Goal: Navigation & Orientation: Find specific page/section

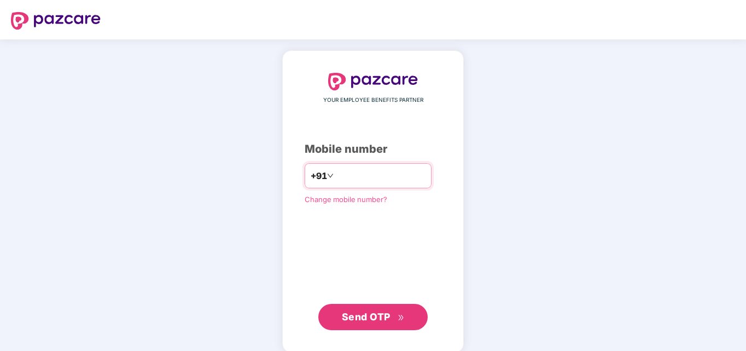
click at [336, 173] on input "number" at bounding box center [381, 176] width 90 height 18
type input "**********"
click at [372, 319] on span "Send OTP" at bounding box center [366, 316] width 49 height 11
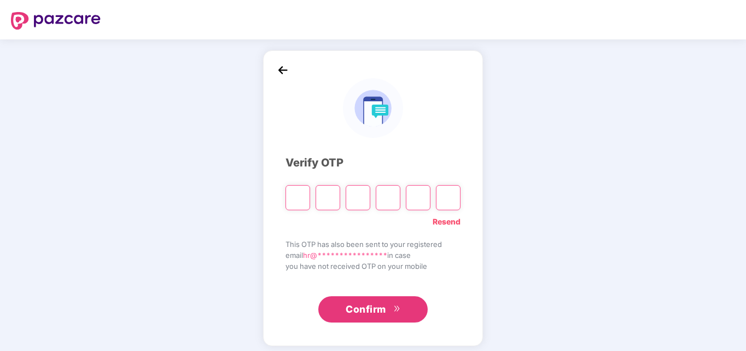
paste input "*"
type input "*"
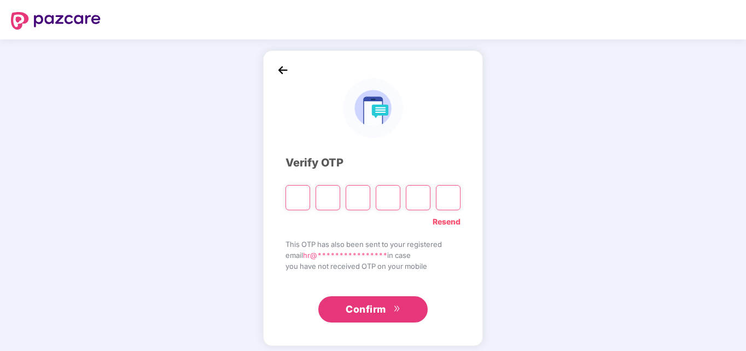
type input "*"
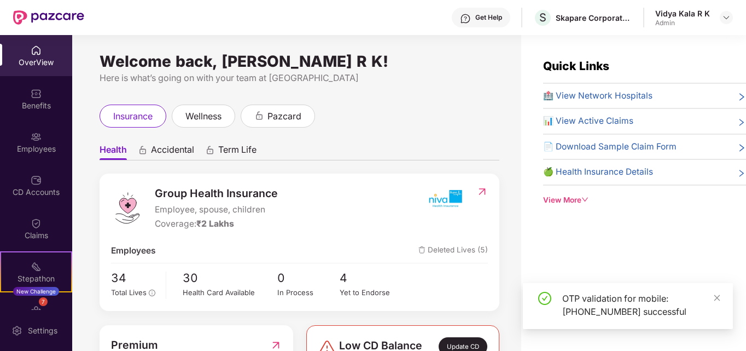
click at [720, 17] on div at bounding box center [726, 17] width 13 height 13
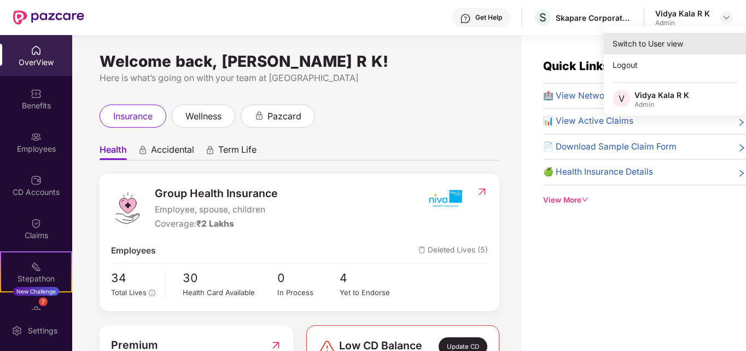
click at [622, 42] on div "Switch to User view" at bounding box center [675, 43] width 142 height 21
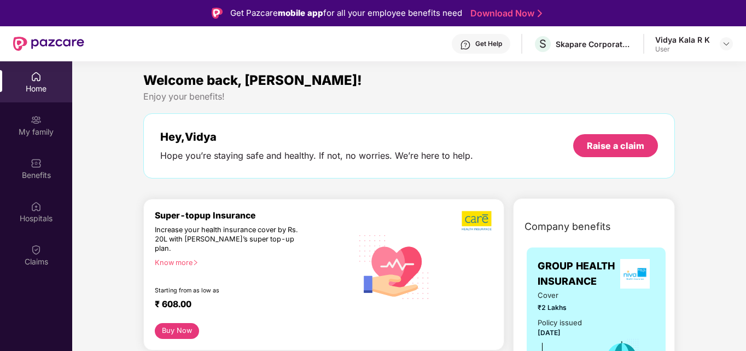
click at [710, 44] on div "Vidya Kala R K User" at bounding box center [694, 43] width 78 height 19
click at [731, 38] on div at bounding box center [726, 43] width 13 height 13
click at [729, 47] on img at bounding box center [726, 43] width 9 height 9
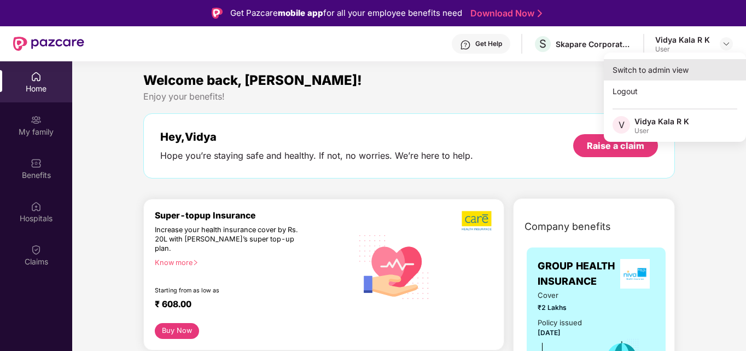
click at [627, 71] on div "Switch to admin view" at bounding box center [675, 69] width 142 height 21
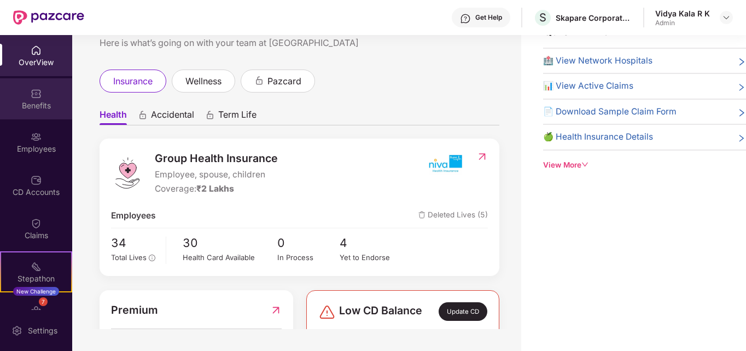
click at [32, 97] on img at bounding box center [36, 93] width 11 height 11
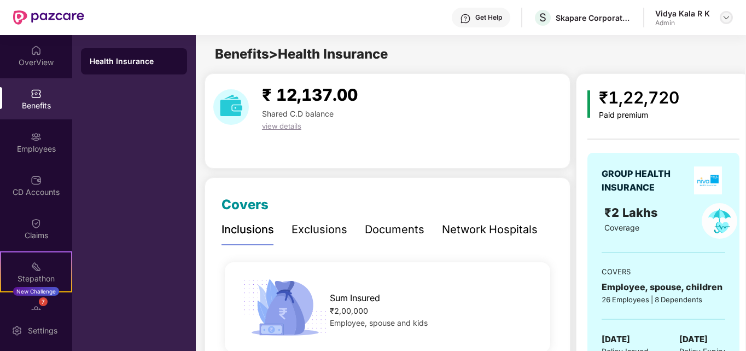
click at [725, 16] on img at bounding box center [726, 17] width 9 height 9
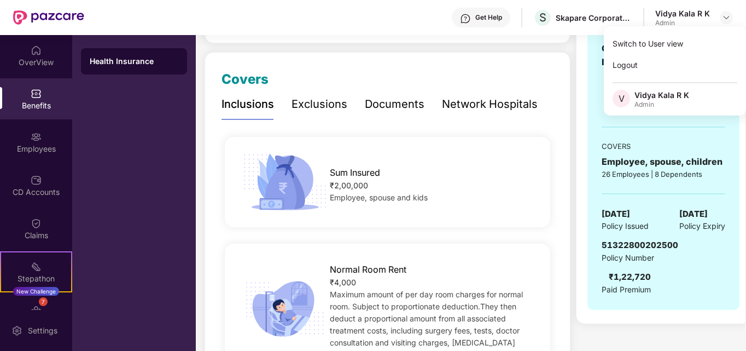
scroll to position [255, 0]
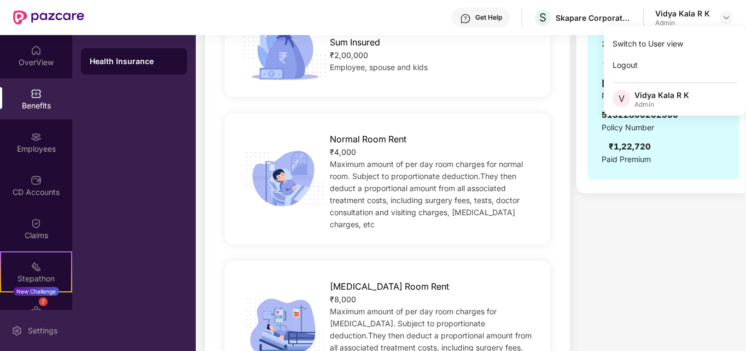
click at [45, 325] on div "Settings" at bounding box center [43, 330] width 36 height 11
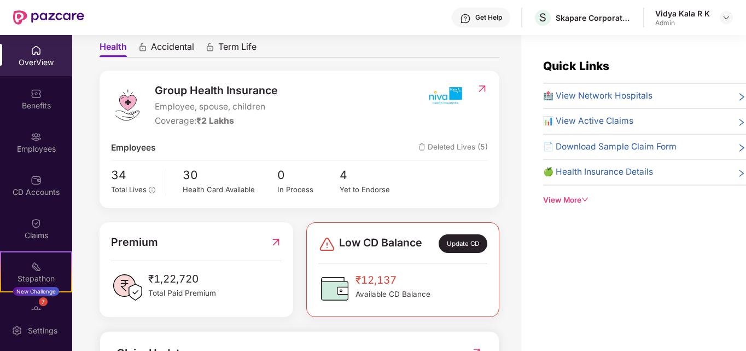
scroll to position [127, 0]
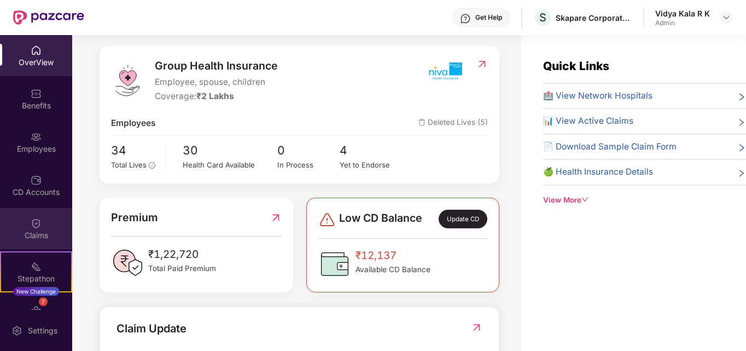
click at [48, 219] on div "Claims" at bounding box center [36, 228] width 72 height 41
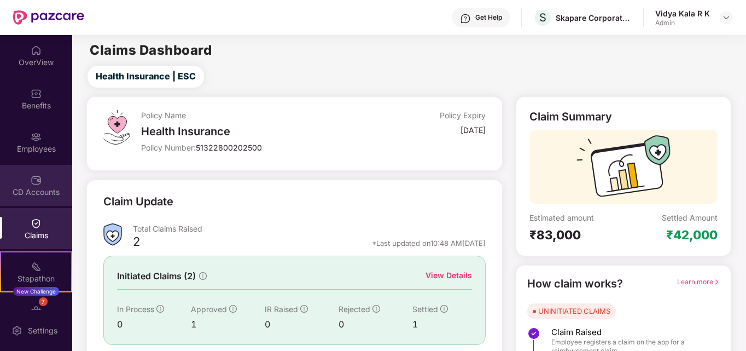
click at [29, 189] on div "CD Accounts" at bounding box center [36, 192] width 72 height 11
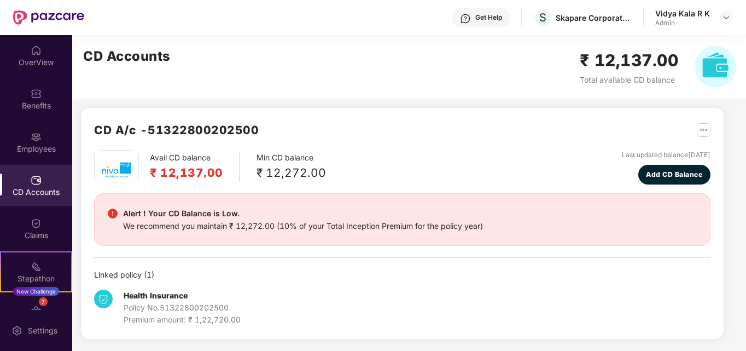
scroll to position [5, 0]
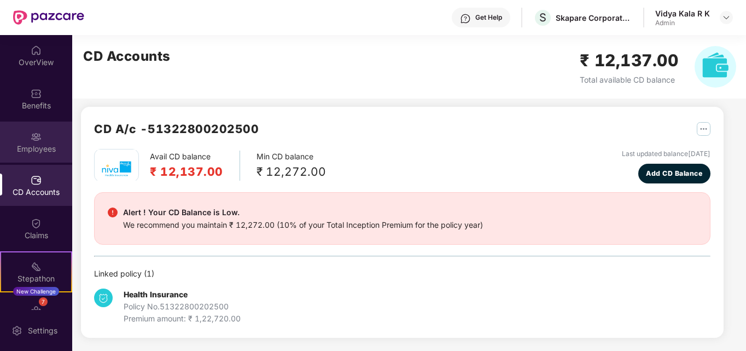
click at [29, 151] on div "Employees" at bounding box center [36, 148] width 72 height 11
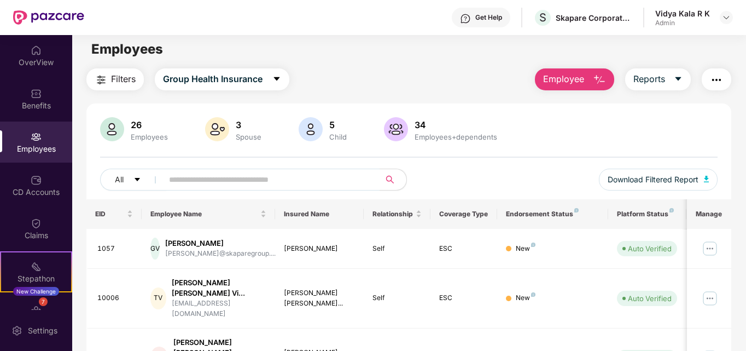
click at [718, 82] on img "button" at bounding box center [716, 79] width 13 height 13
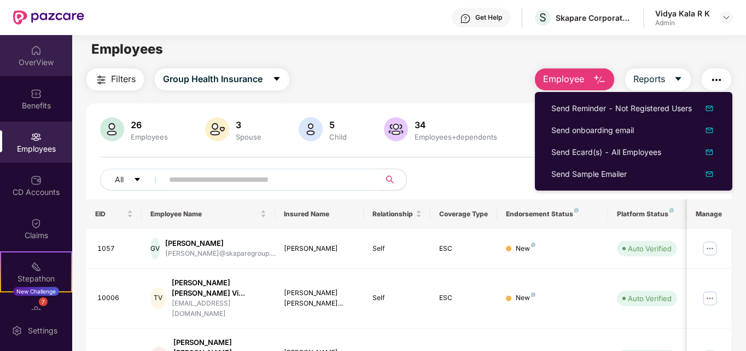
click at [30, 67] on div "OverView" at bounding box center [36, 62] width 72 height 11
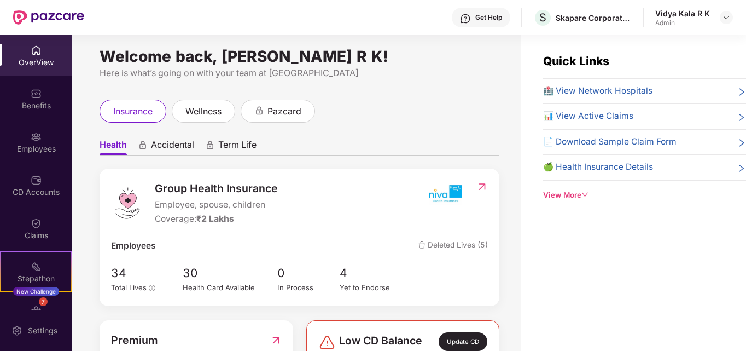
click at [566, 197] on div "View More" at bounding box center [644, 194] width 203 height 11
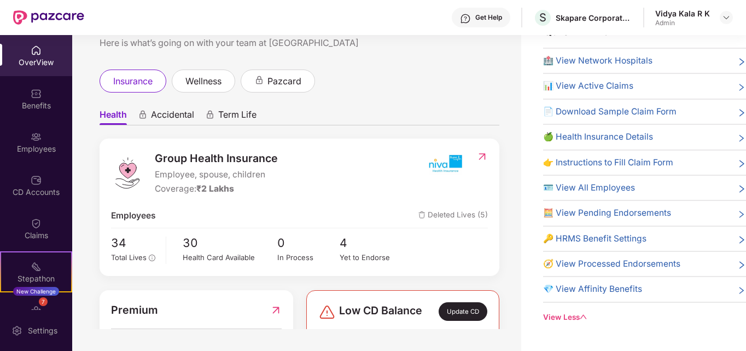
click at [30, 61] on div "OverView" at bounding box center [36, 62] width 72 height 11
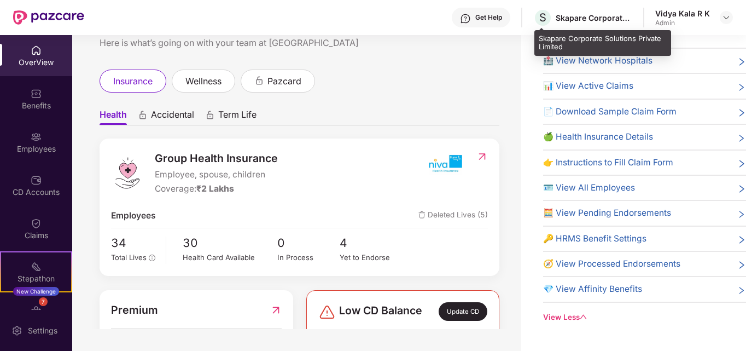
click at [608, 15] on div "Skapare Corporate Solutions Private Limited" at bounding box center [594, 18] width 77 height 10
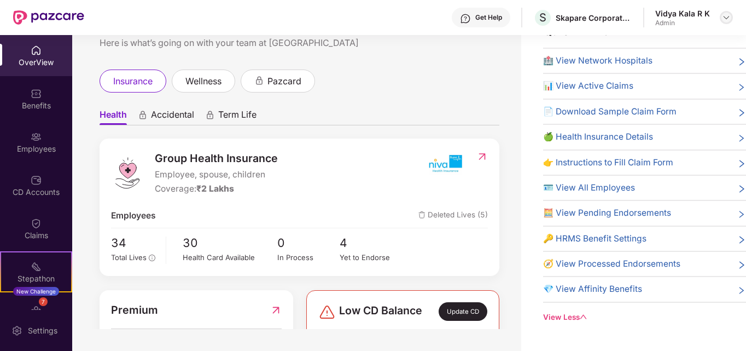
click at [724, 16] on img at bounding box center [726, 17] width 9 height 9
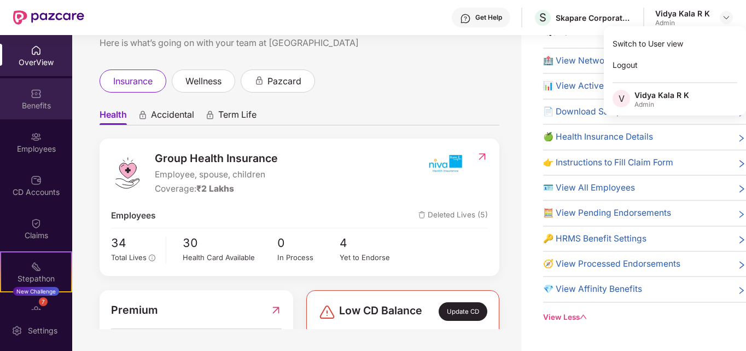
click at [45, 102] on div "Benefits" at bounding box center [36, 105] width 72 height 11
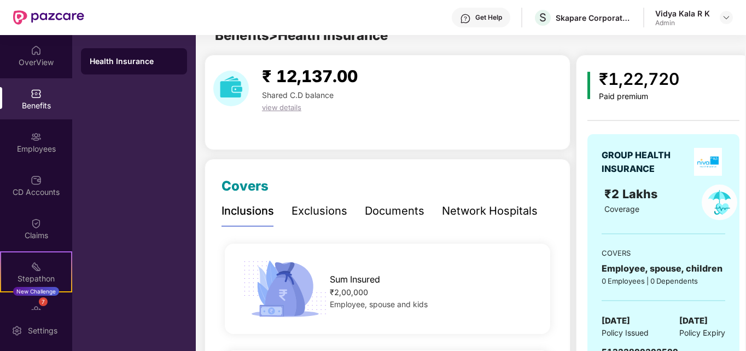
scroll to position [35, 0]
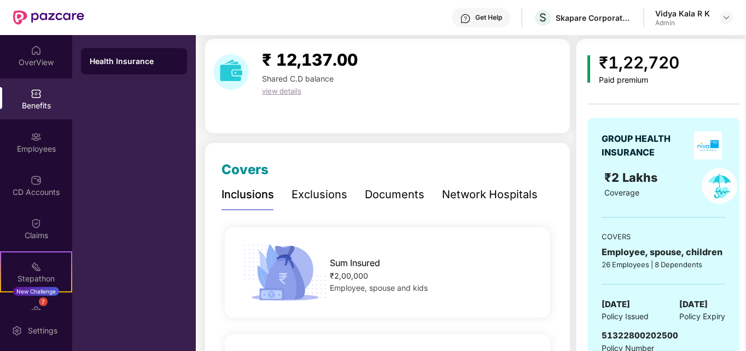
click at [287, 90] on span "view details" at bounding box center [281, 90] width 39 height 9
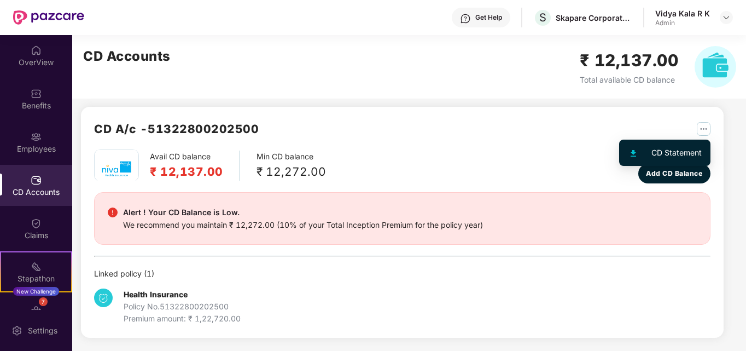
click at [703, 126] on img "button" at bounding box center [704, 129] width 14 height 14
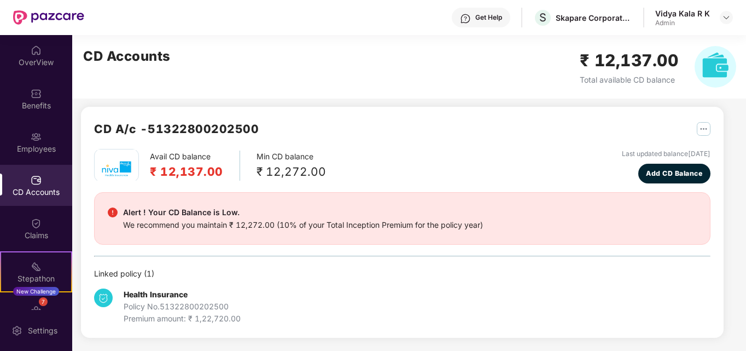
click at [697, 131] on img "button" at bounding box center [704, 129] width 14 height 14
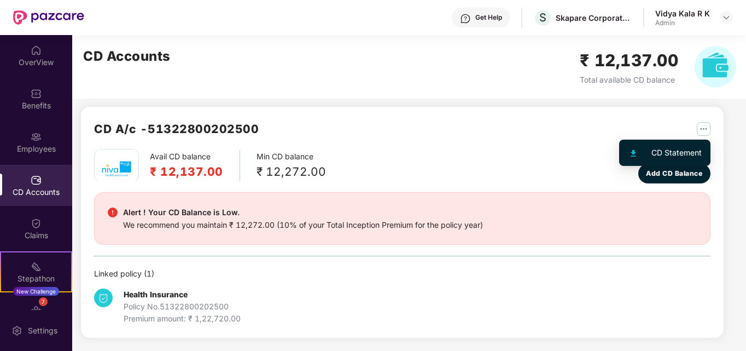
click at [663, 148] on div "CD Statement" at bounding box center [676, 153] width 50 height 12
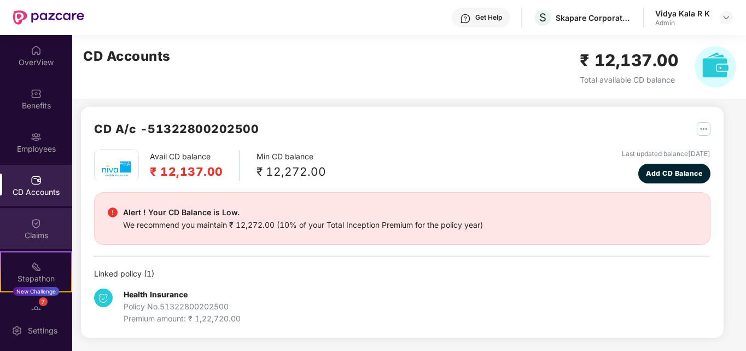
click at [34, 230] on div "Claims" at bounding box center [36, 235] width 72 height 11
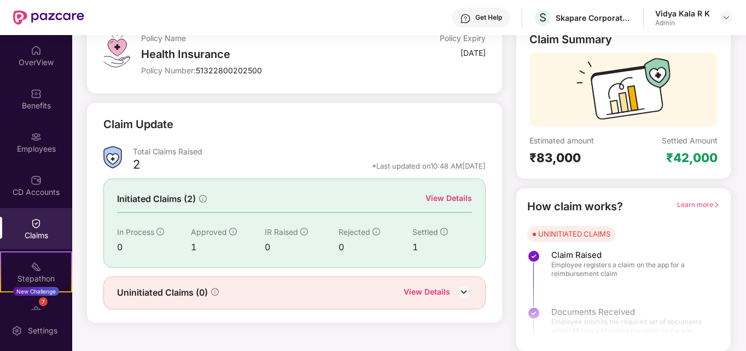
scroll to position [78, 0]
click at [38, 321] on div "Settings" at bounding box center [36, 330] width 72 height 41
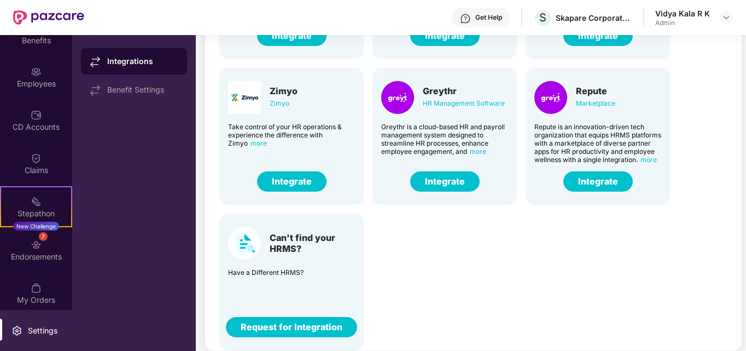
scroll to position [71, 0]
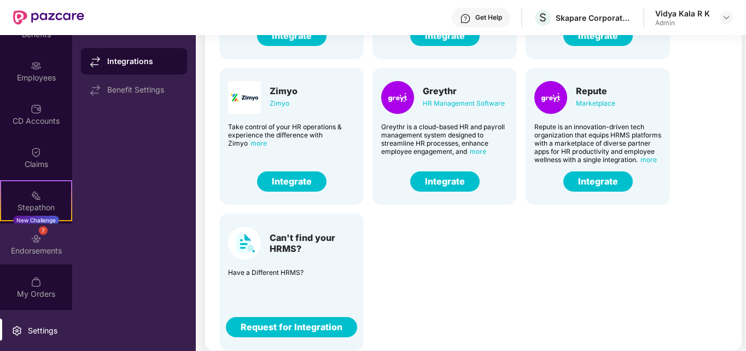
click at [27, 237] on div "7 Endorsements" at bounding box center [36, 243] width 72 height 41
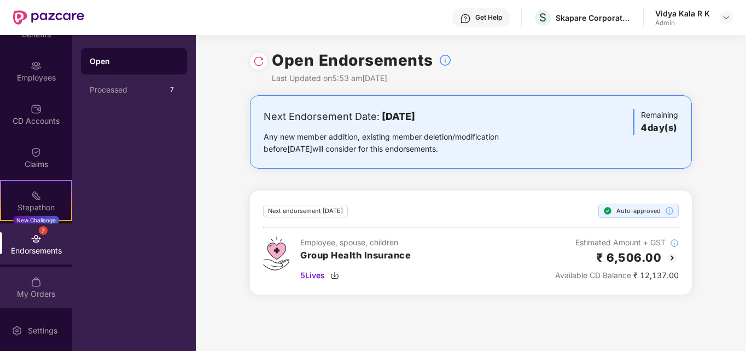
click at [31, 289] on div "My Orders" at bounding box center [36, 293] width 72 height 11
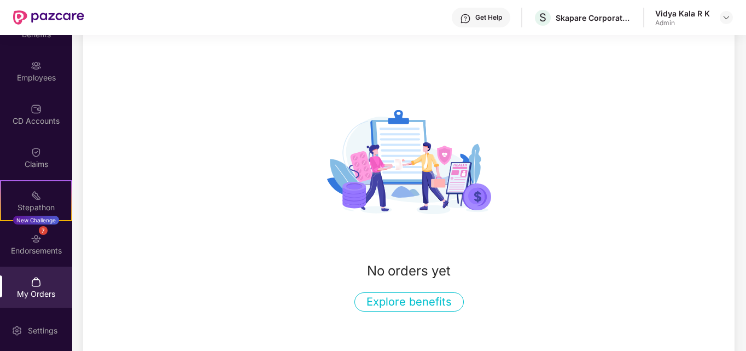
scroll to position [120, 0]
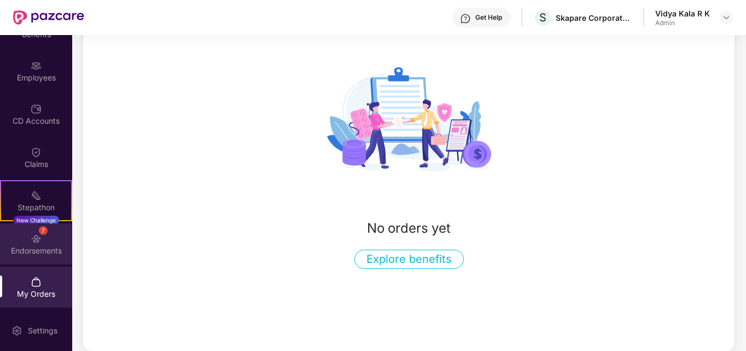
click at [40, 230] on div "7" at bounding box center [43, 230] width 9 height 9
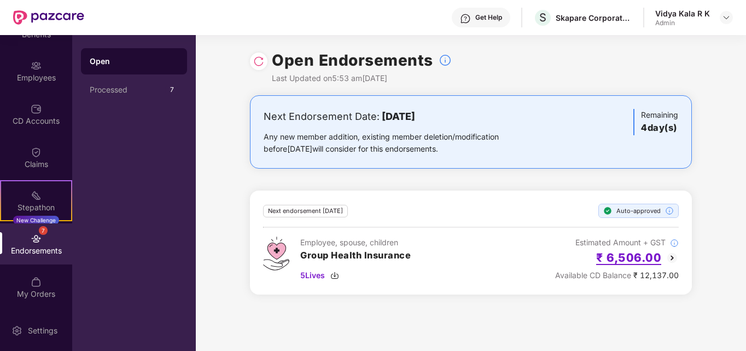
click at [642, 260] on h2 "₹ 6,506.00" at bounding box center [628, 257] width 65 height 18
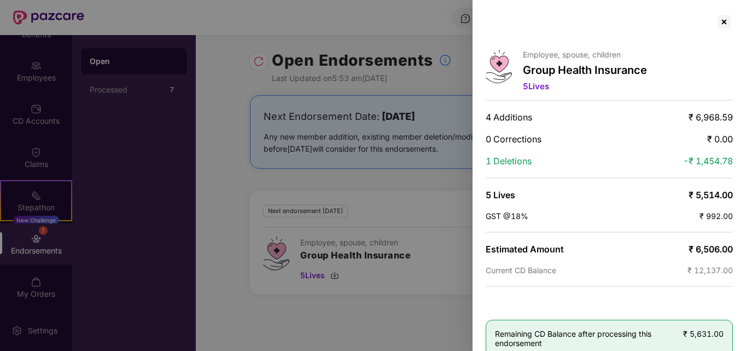
click at [335, 312] on div at bounding box center [373, 175] width 746 height 351
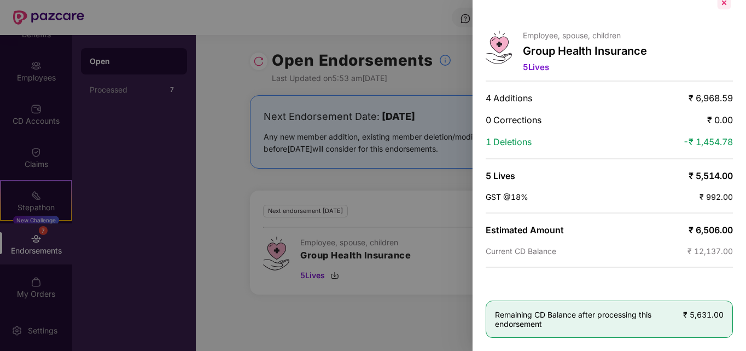
click at [722, 5] on div at bounding box center [724, 3] width 18 height 18
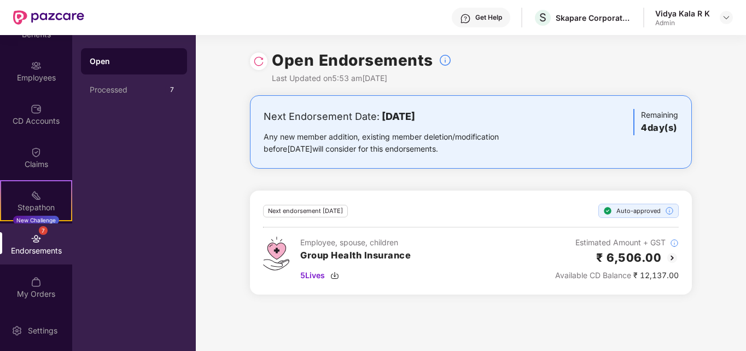
click at [41, 245] on div "Endorsements" at bounding box center [36, 250] width 72 height 11
click at [36, 253] on div "Endorsements" at bounding box center [36, 250] width 72 height 11
click at [45, 291] on div "My Orders" at bounding box center [36, 293] width 72 height 11
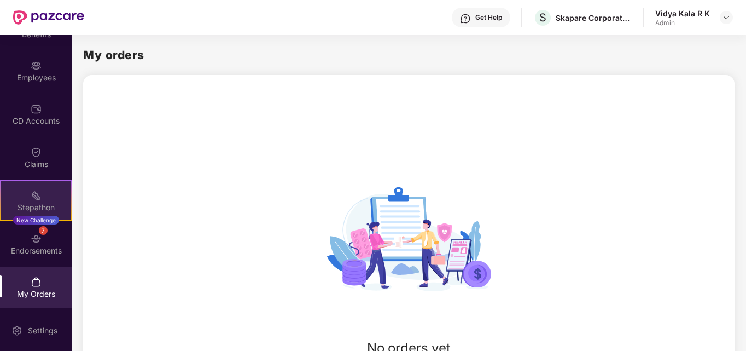
click at [30, 219] on div "New Challenge" at bounding box center [36, 219] width 46 height 9
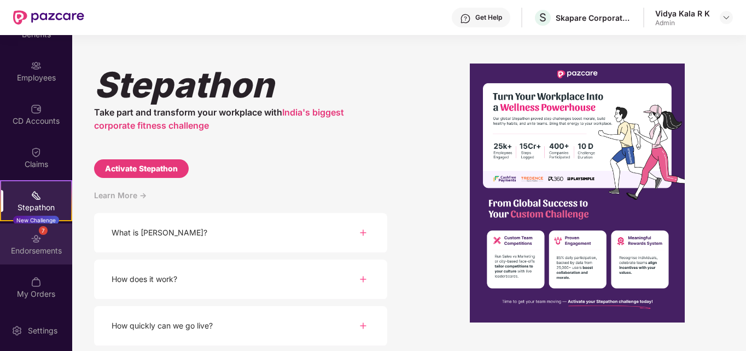
click at [39, 232] on div "7" at bounding box center [43, 230] width 9 height 9
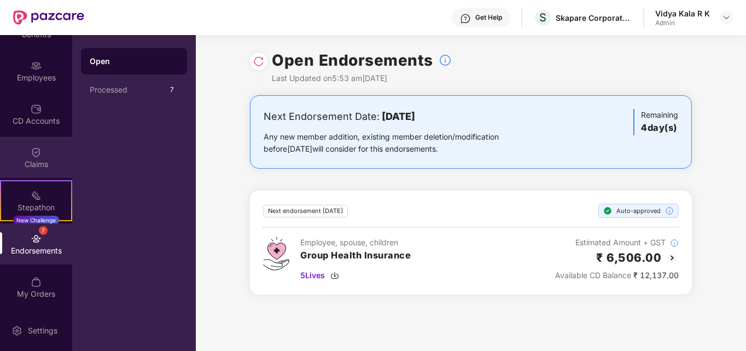
click at [31, 156] on img at bounding box center [36, 152] width 11 height 11
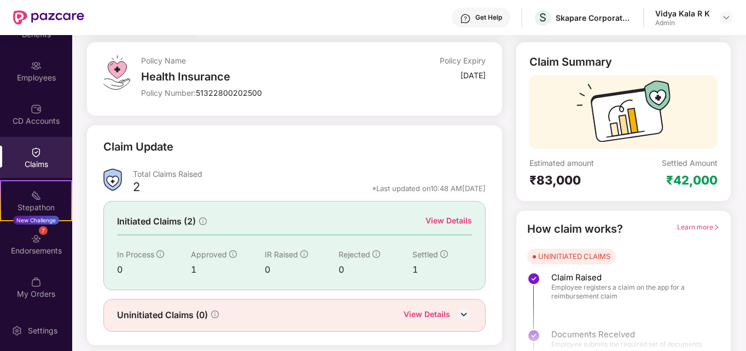
scroll to position [78, 0]
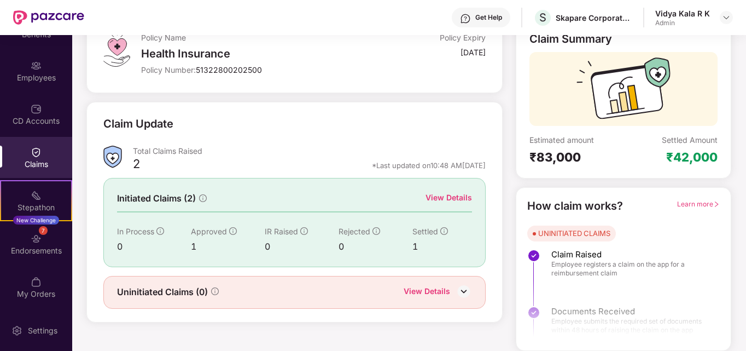
click at [36, 164] on div "Claims" at bounding box center [36, 164] width 72 height 11
click at [34, 116] on div "CD Accounts" at bounding box center [36, 120] width 72 height 11
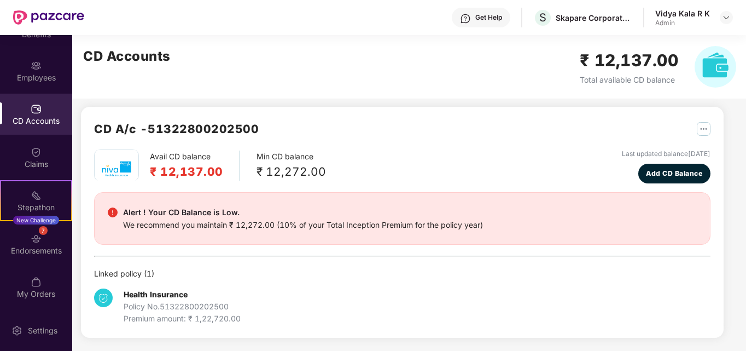
scroll to position [5, 0]
click at [700, 129] on img "button" at bounding box center [704, 129] width 14 height 14
click at [656, 214] on div "Alert ! Your CD Balance is Low. We recommend you maintain ₹ 12,272.00 (10% of y…" at bounding box center [402, 218] width 589 height 25
click at [31, 138] on div "Claims" at bounding box center [36, 157] width 72 height 41
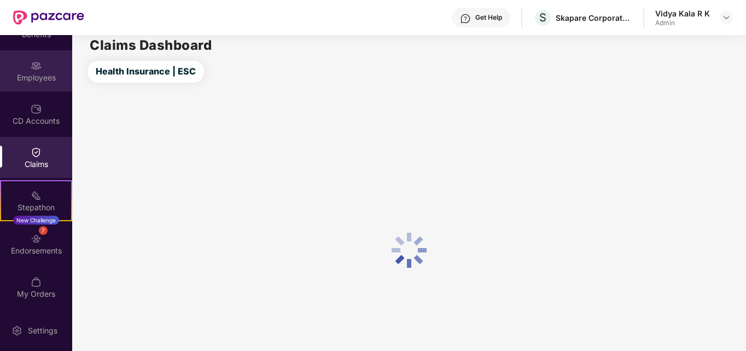
click at [36, 84] on div "Employees" at bounding box center [36, 70] width 72 height 41
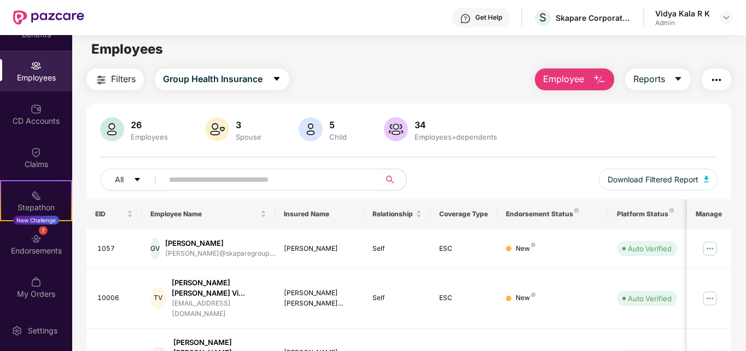
click at [725, 77] on button "button" at bounding box center [717, 79] width 30 height 22
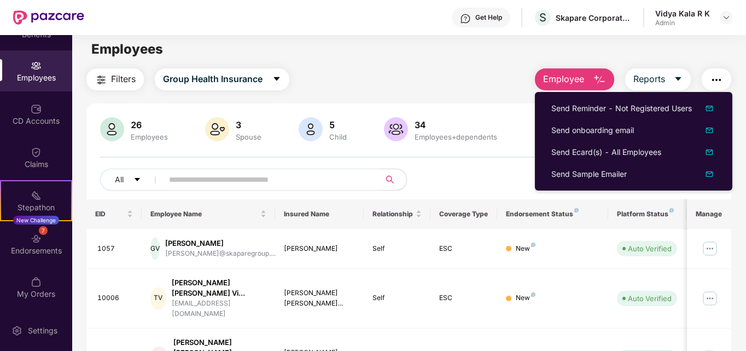
click at [470, 51] on div "Employees" at bounding box center [408, 49] width 673 height 21
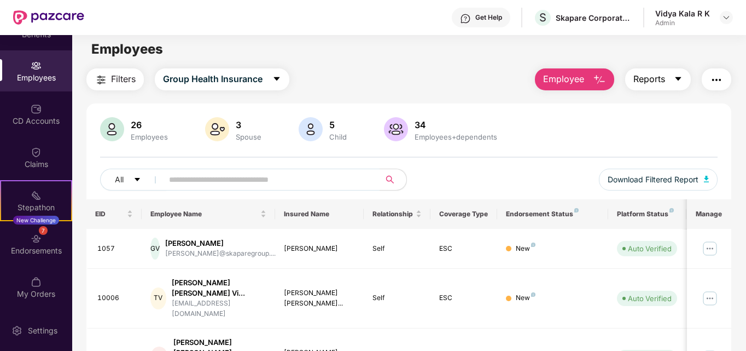
click at [668, 78] on button "Reports" at bounding box center [658, 79] width 66 height 22
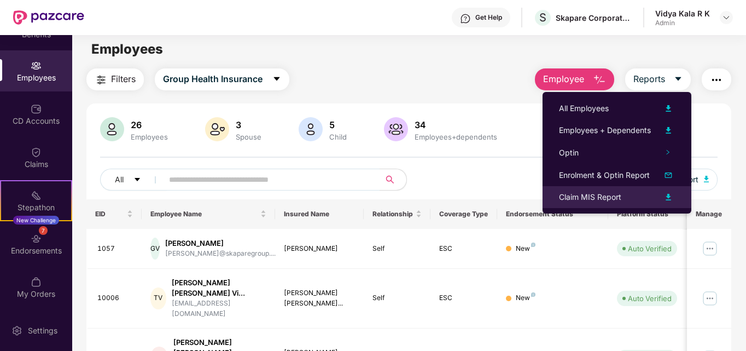
click at [594, 193] on div "Claim MIS Report" at bounding box center [590, 197] width 62 height 12
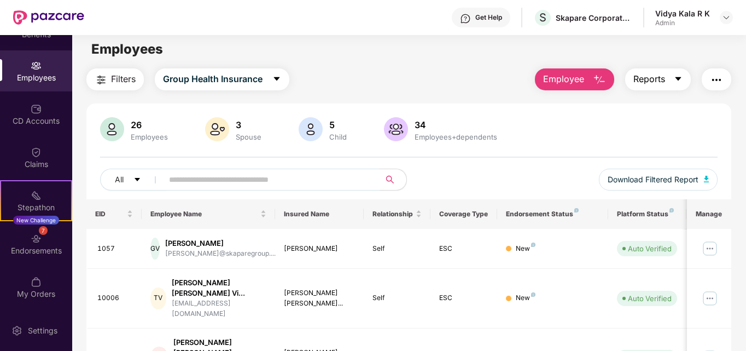
click at [674, 80] on button "Reports" at bounding box center [658, 79] width 66 height 22
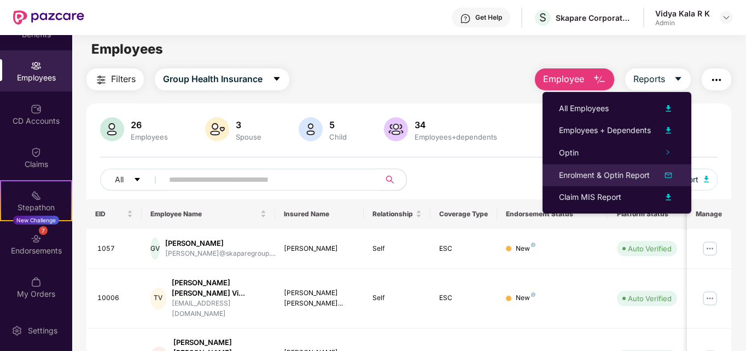
click at [593, 174] on div "Enrolment & Optin Report" at bounding box center [604, 175] width 91 height 12
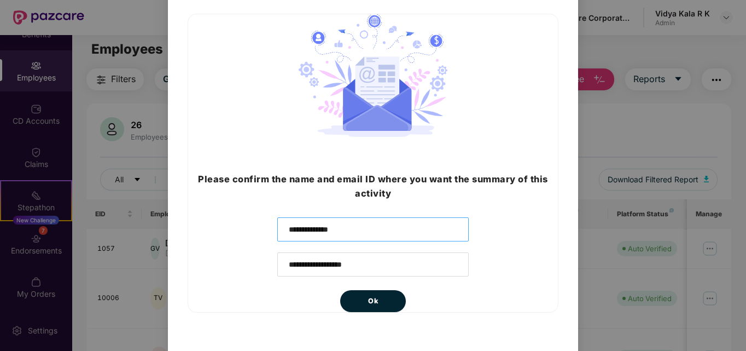
scroll to position [33, 0]
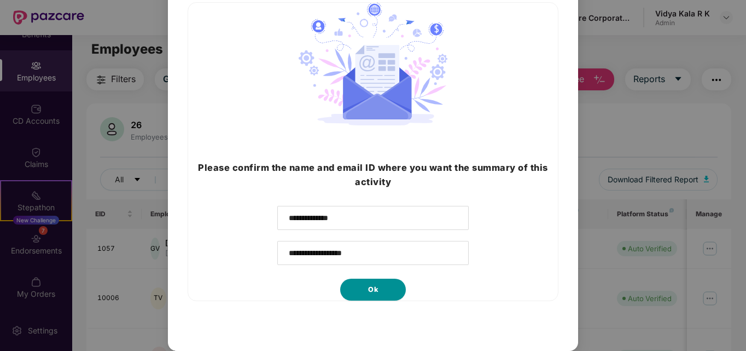
click at [372, 287] on span "Ok" at bounding box center [373, 289] width 10 height 11
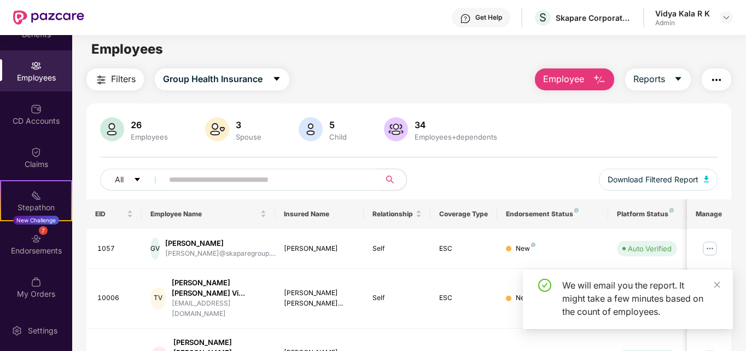
click at [668, 86] on button "Reports" at bounding box center [658, 79] width 66 height 22
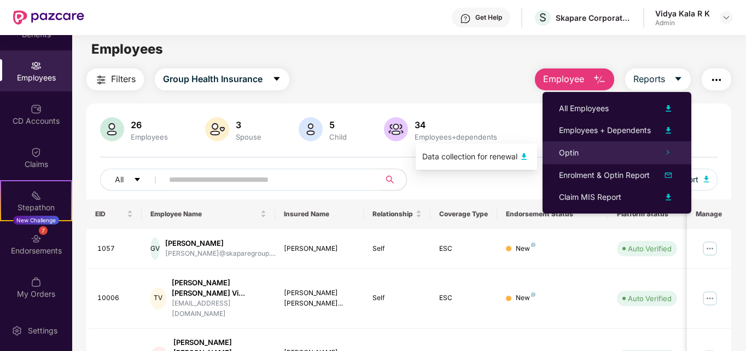
click at [584, 152] on div "Optin" at bounding box center [617, 152] width 149 height 23
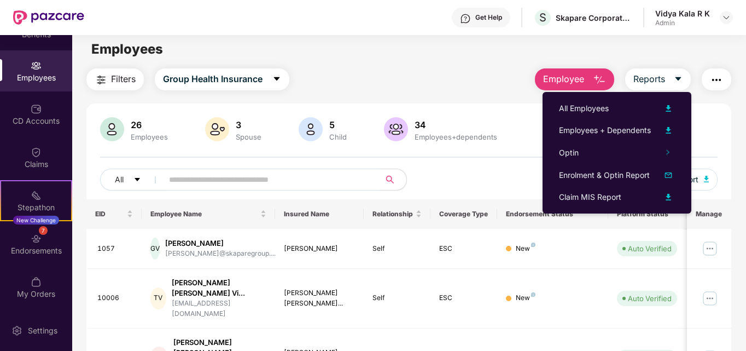
click at [461, 59] on div "Employees" at bounding box center [408, 49] width 673 height 21
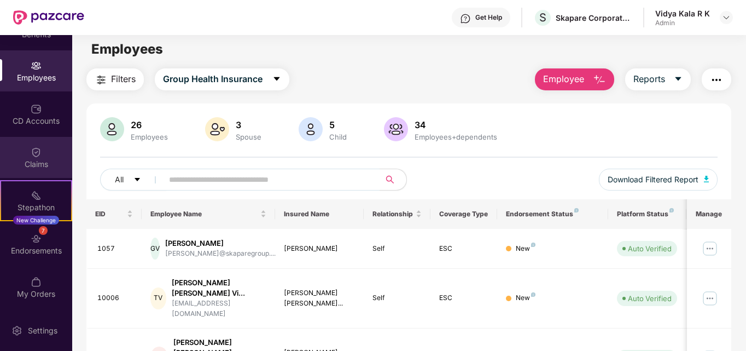
click at [43, 157] on div "Claims" at bounding box center [36, 157] width 72 height 41
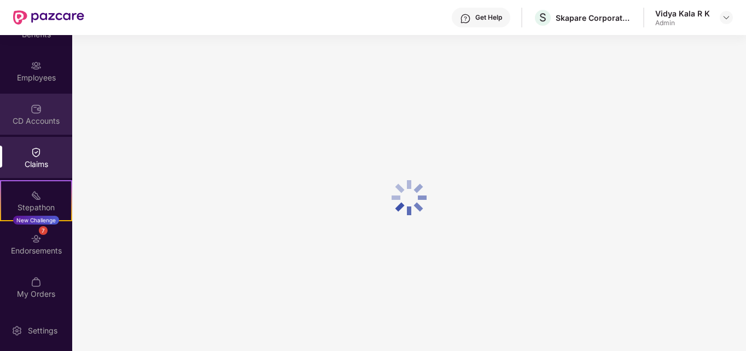
click at [36, 112] on img at bounding box center [36, 108] width 11 height 11
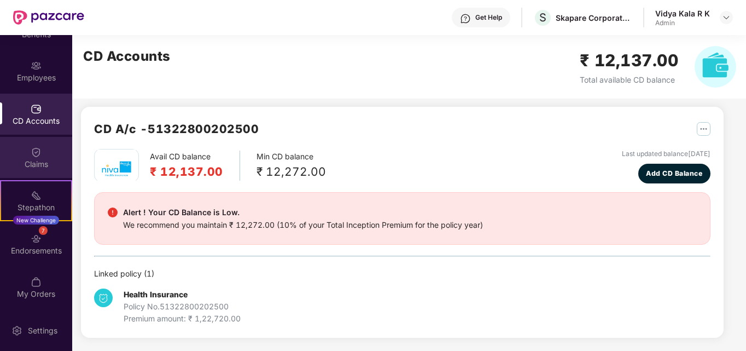
click at [22, 161] on div "Claims" at bounding box center [36, 164] width 72 height 11
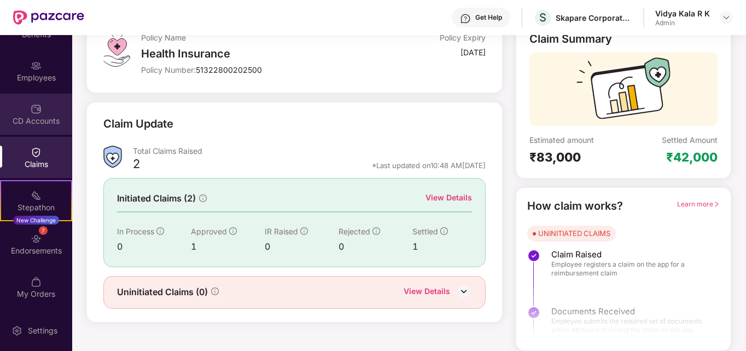
click at [37, 117] on div "CD Accounts" at bounding box center [36, 120] width 72 height 11
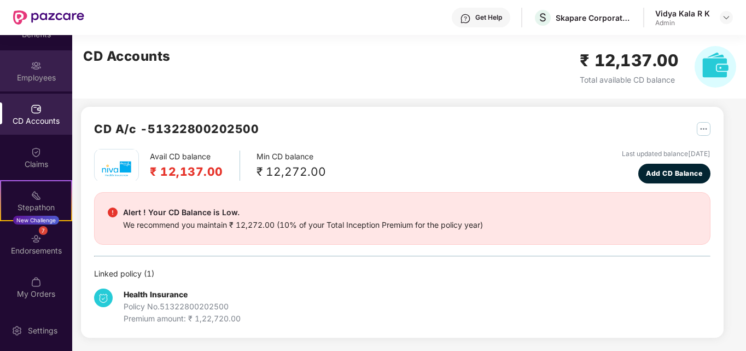
click at [37, 77] on div "Employees" at bounding box center [36, 77] width 72 height 11
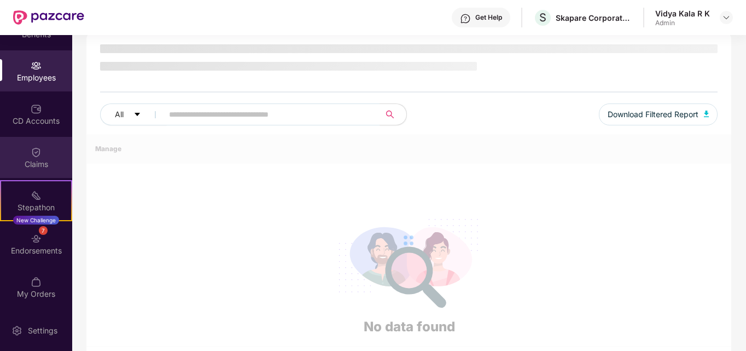
scroll to position [0, 0]
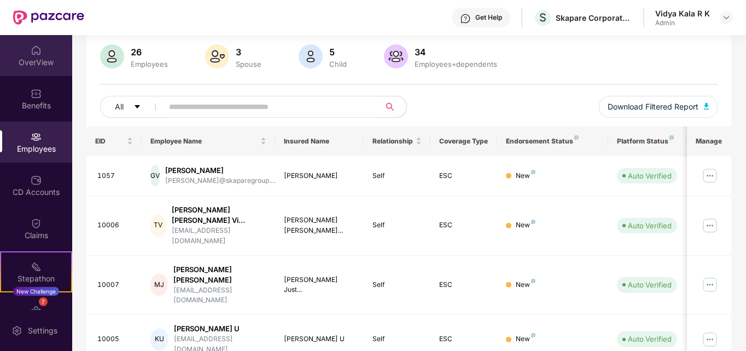
click at [42, 53] on div "OverView" at bounding box center [36, 55] width 72 height 41
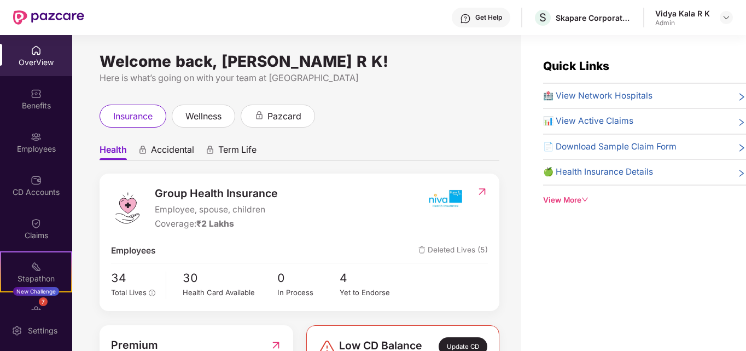
click at [555, 201] on div "View More" at bounding box center [644, 199] width 203 height 11
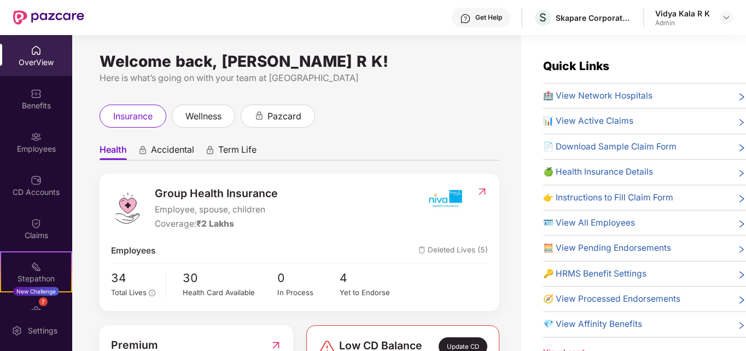
scroll to position [35, 0]
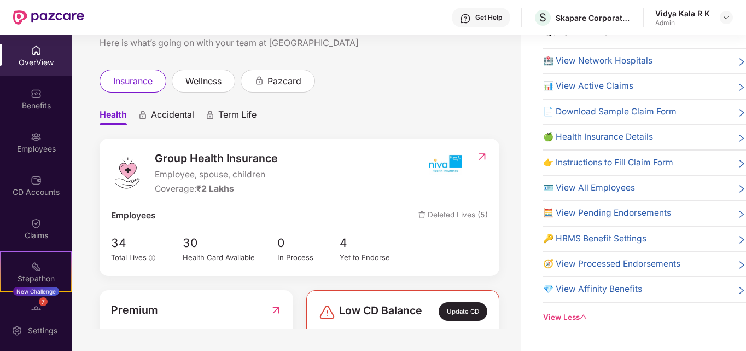
click at [616, 212] on span "🧮 View Pending Endorsements" at bounding box center [607, 212] width 128 height 13
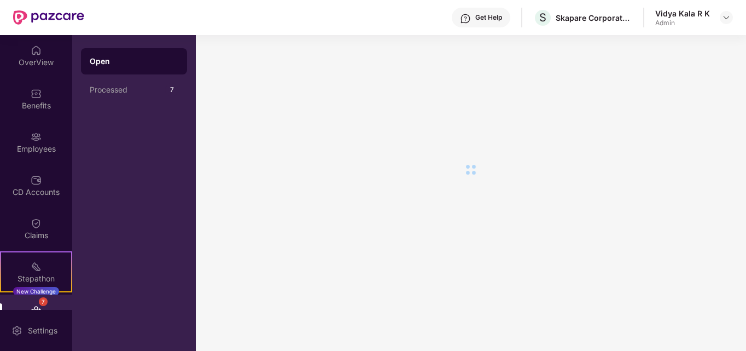
scroll to position [0, 0]
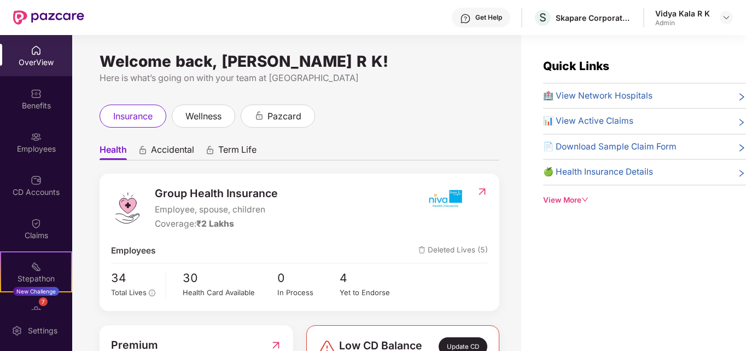
click at [563, 199] on div "View More" at bounding box center [644, 199] width 203 height 11
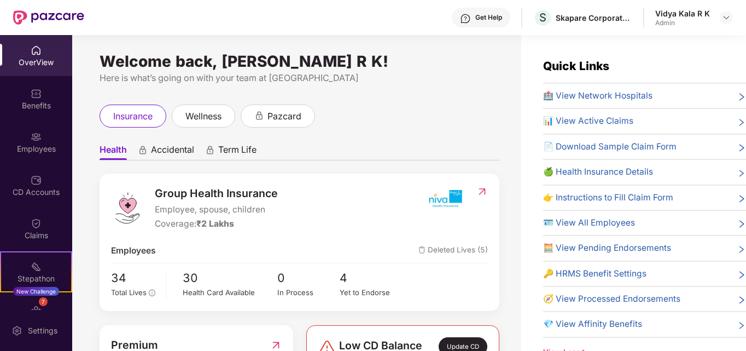
click at [625, 298] on span "🧭 View Processed Endorsements" at bounding box center [611, 298] width 137 height 13
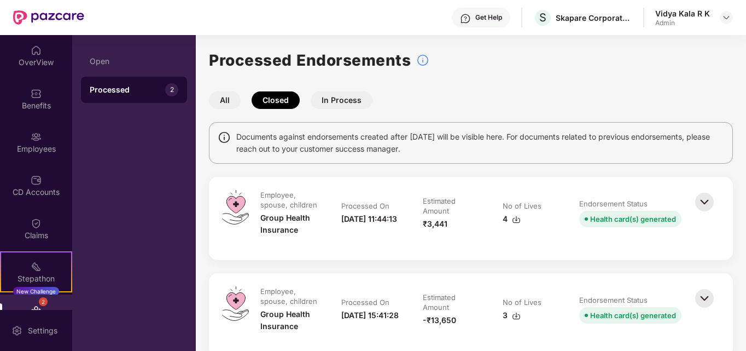
click at [701, 200] on img at bounding box center [704, 202] width 24 height 24
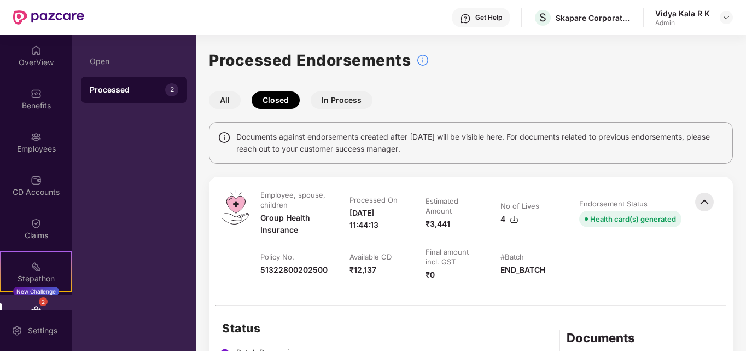
click at [511, 221] on img at bounding box center [514, 219] width 9 height 9
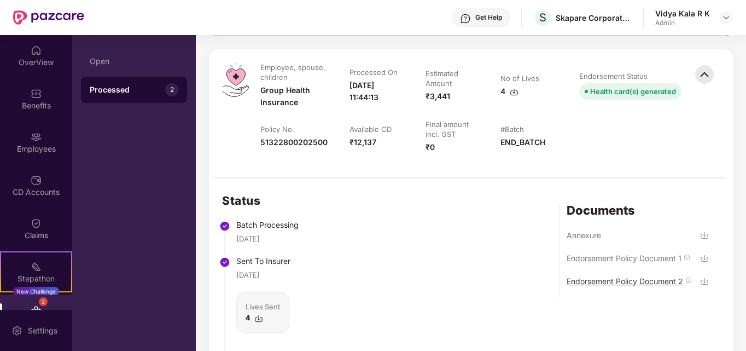
click at [657, 281] on div "Endorsement Policy Document 2" at bounding box center [625, 281] width 117 height 10
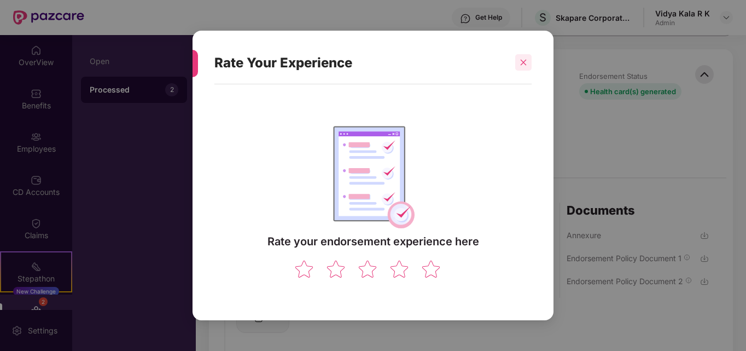
click at [523, 58] on div at bounding box center [523, 62] width 16 height 16
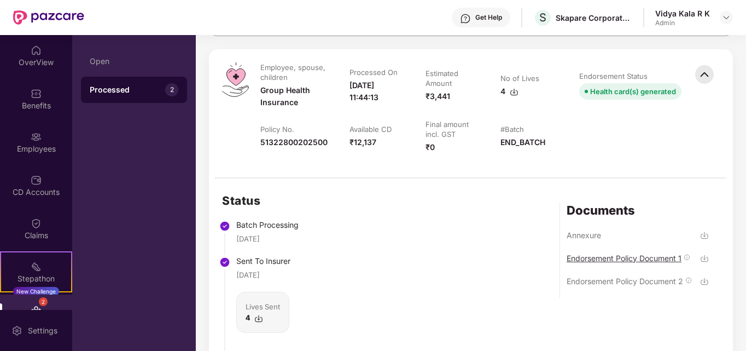
click at [604, 258] on div "Endorsement Policy Document 1" at bounding box center [624, 258] width 115 height 10
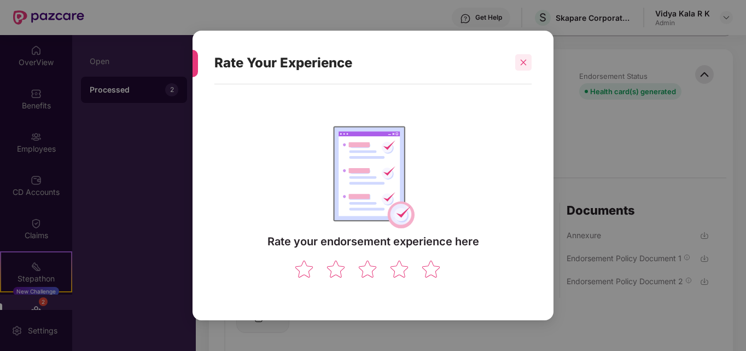
click at [521, 61] on div at bounding box center [523, 62] width 16 height 16
